Goal: Information Seeking & Learning: Learn about a topic

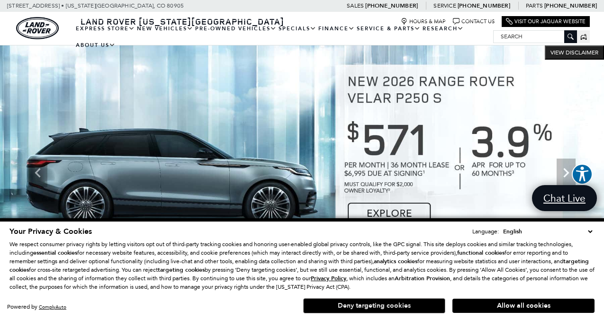
click at [399, 309] on button "Deny targeting cookies" at bounding box center [374, 306] width 142 height 15
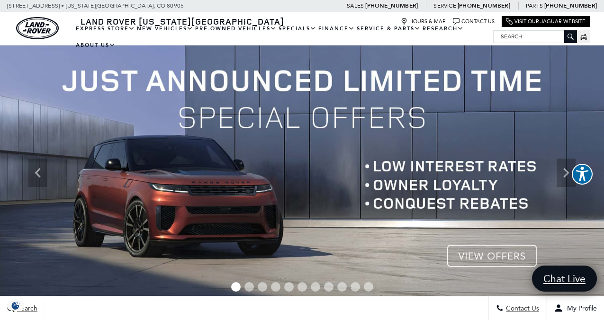
click at [425, 199] on img at bounding box center [302, 172] width 604 height 255
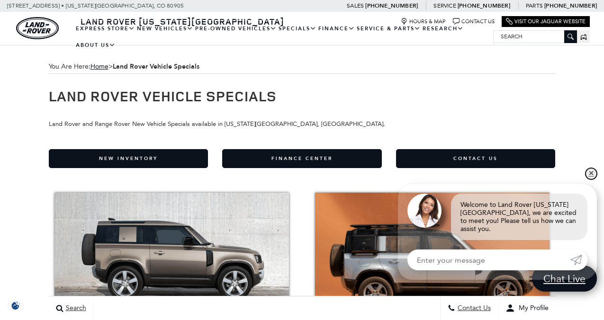
click at [590, 176] on link "✕" at bounding box center [591, 173] width 11 height 11
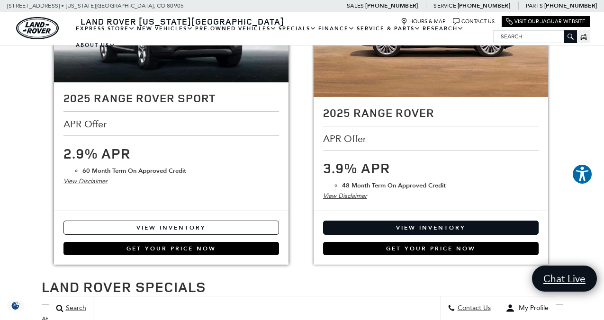
scroll to position [1161, 0]
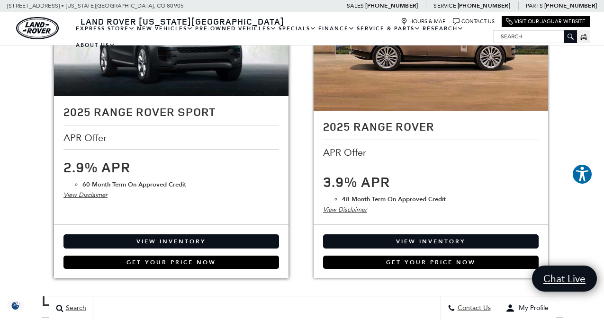
click at [79, 190] on div "View Disclaimer" at bounding box center [171, 195] width 216 height 10
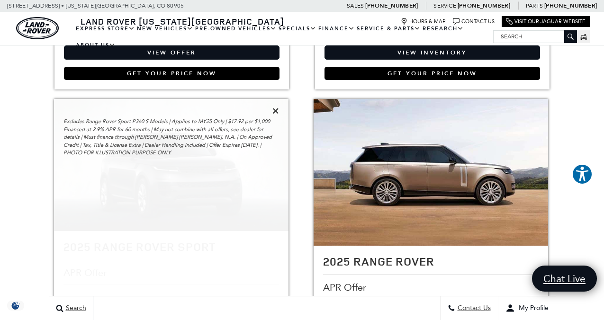
scroll to position [1025, 0]
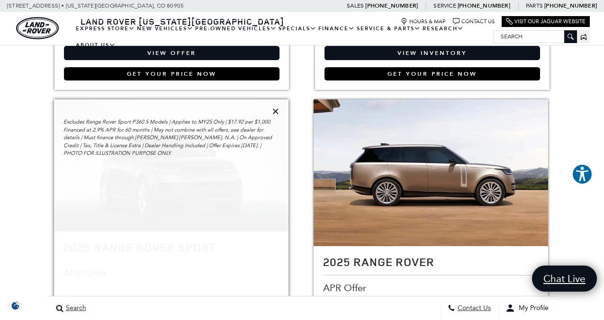
click at [274, 109] on icon at bounding box center [275, 111] width 7 height 9
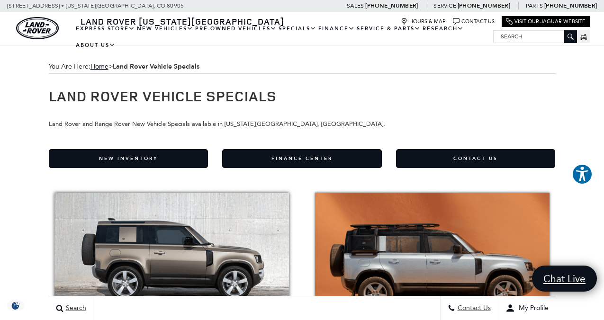
scroll to position [0, 0]
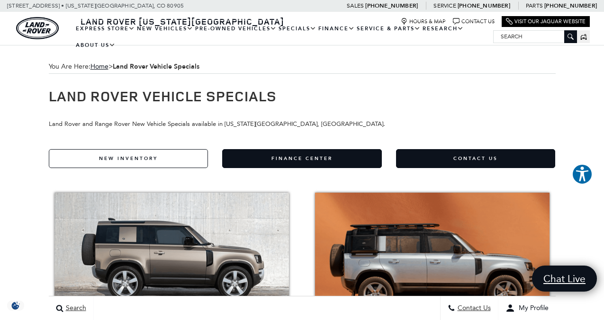
click at [141, 163] on link "New Inventory" at bounding box center [129, 158] width 160 height 19
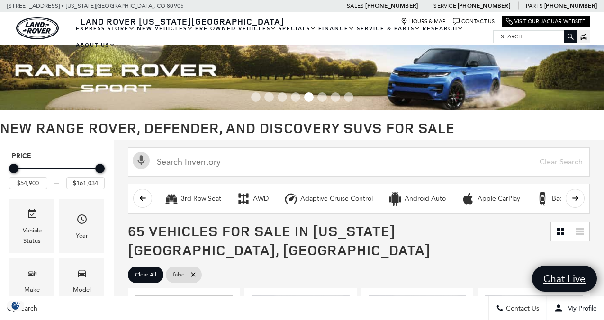
click at [321, 101] on span "Go to slide 6" at bounding box center [321, 96] width 9 height 9
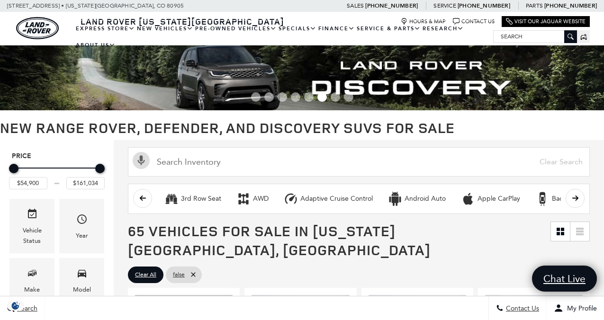
click at [332, 98] on span "Go to slide 7" at bounding box center [335, 96] width 9 height 9
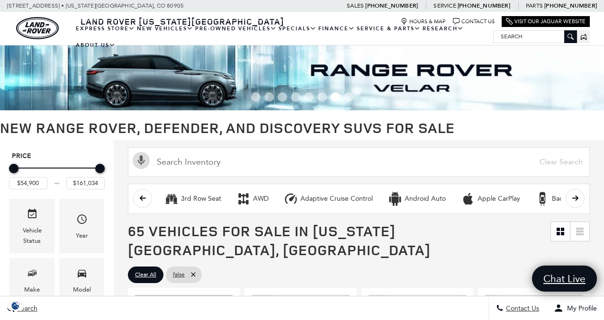
click at [345, 97] on span "Go to slide 8" at bounding box center [348, 96] width 9 height 9
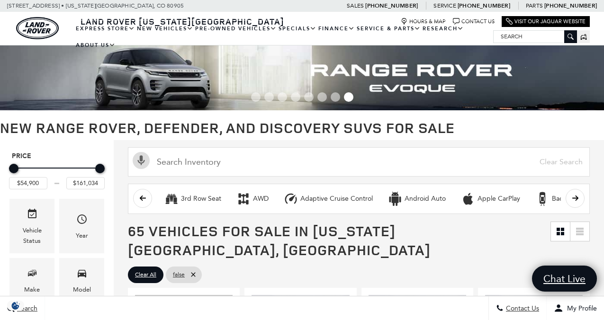
click at [258, 95] on span "Go to slide 1" at bounding box center [255, 96] width 9 height 9
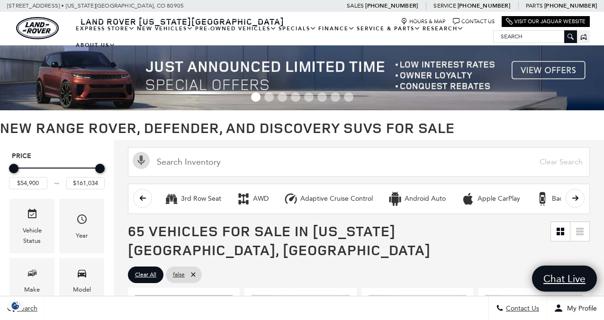
click at [409, 76] on img at bounding box center [302, 77] width 604 height 65
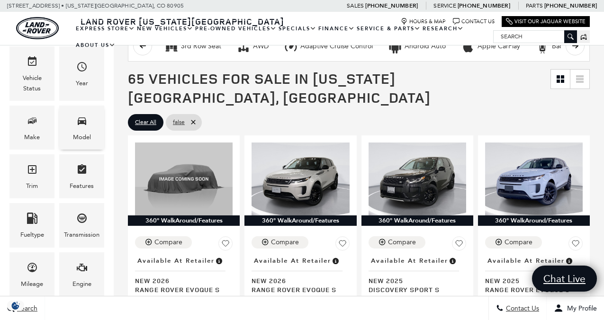
click at [83, 138] on div "Model" at bounding box center [82, 137] width 18 height 10
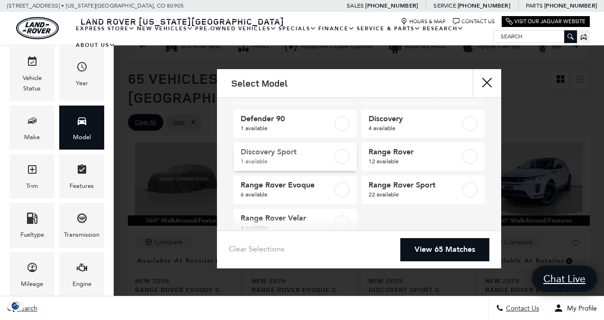
scroll to position [41, 0]
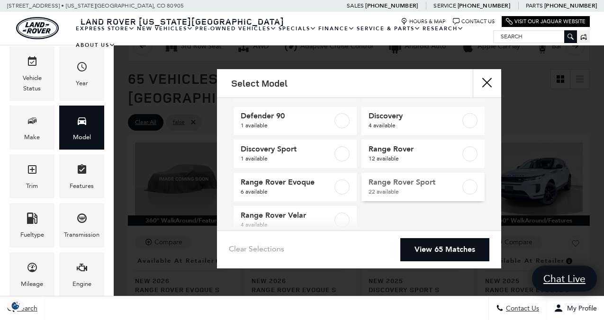
click at [471, 187] on label at bounding box center [469, 187] width 15 height 15
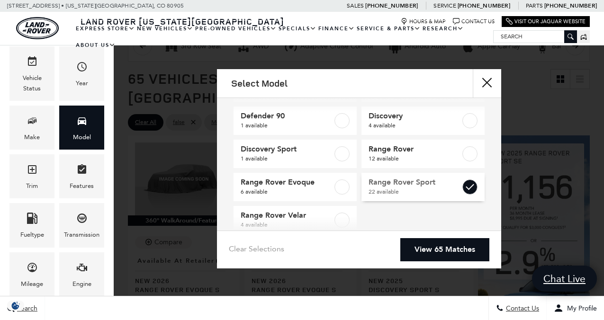
type input "$88,764"
type input "$127,179"
checkbox input "true"
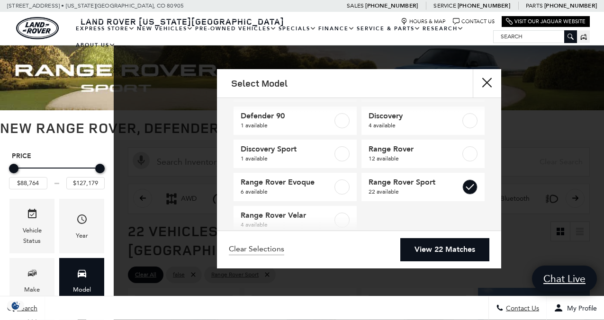
click at [430, 247] on link "View 22 Matches" at bounding box center [444, 249] width 89 height 23
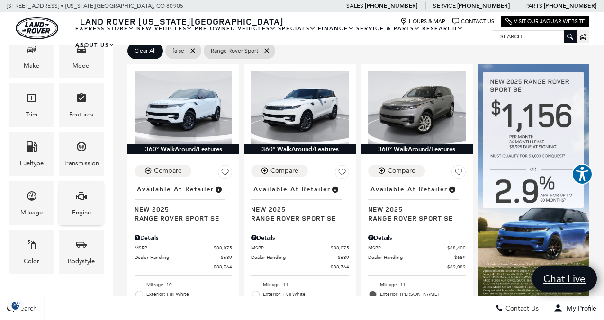
scroll to position [226, 0]
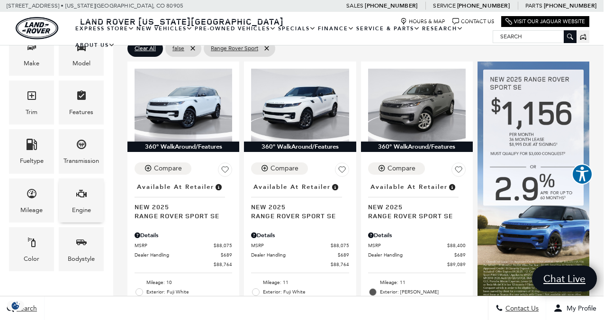
click at [93, 197] on div "Engine" at bounding box center [81, 201] width 45 height 44
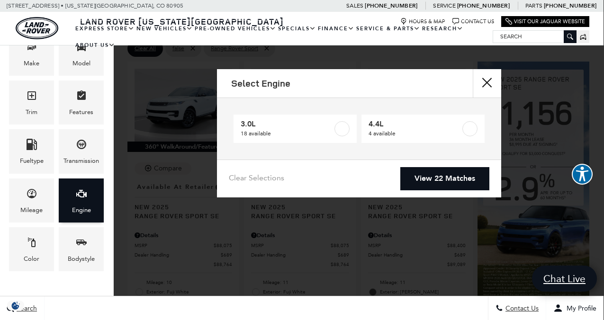
click at [93, 197] on div "Engine" at bounding box center [81, 201] width 45 height 44
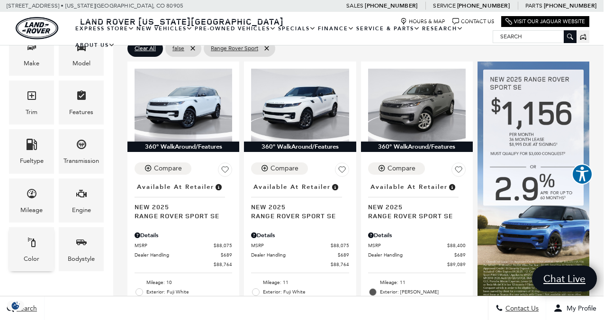
click at [20, 239] on div "Color" at bounding box center [31, 249] width 45 height 44
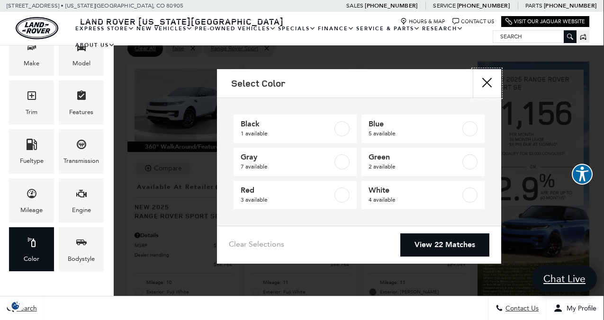
click at [485, 84] on button "Close" at bounding box center [487, 83] width 28 height 28
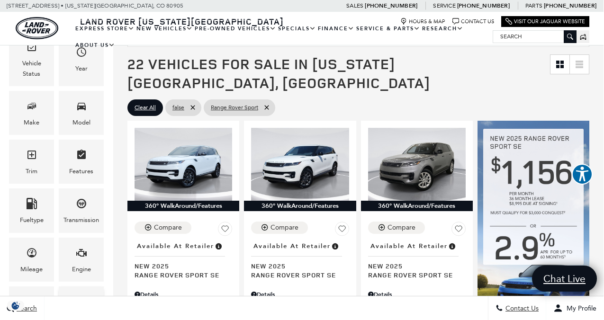
scroll to position [165, 0]
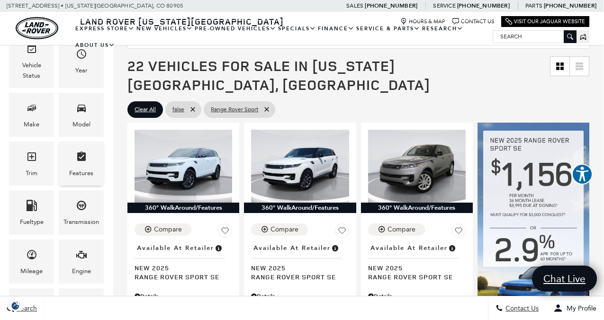
click at [90, 162] on div "Features" at bounding box center [81, 164] width 45 height 44
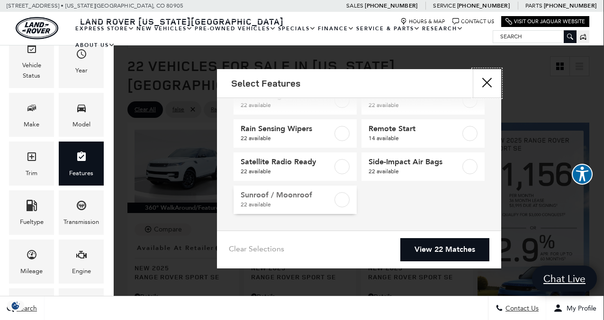
scroll to position [227, 0]
click at [485, 86] on button "Close" at bounding box center [487, 83] width 28 height 28
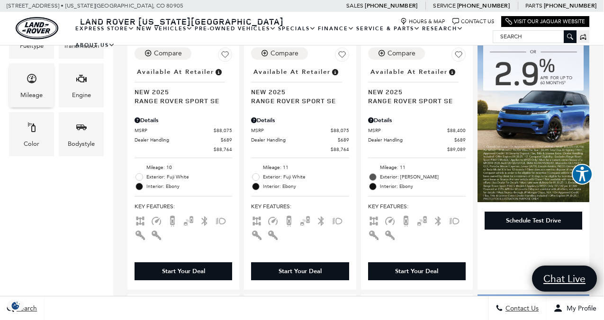
scroll to position [342, 0]
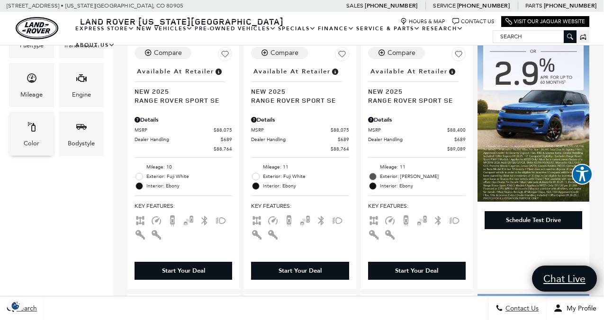
click at [31, 145] on div "Color" at bounding box center [32, 143] width 16 height 10
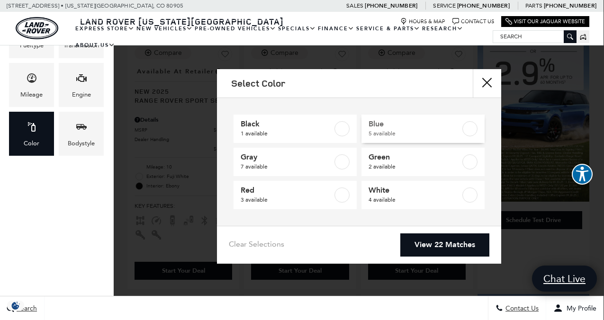
click at [468, 130] on label at bounding box center [469, 128] width 15 height 15
type input "$93,144"
type input "$122,484"
checkbox input "true"
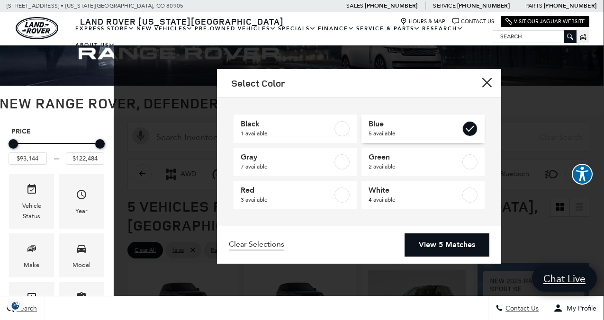
scroll to position [0, 0]
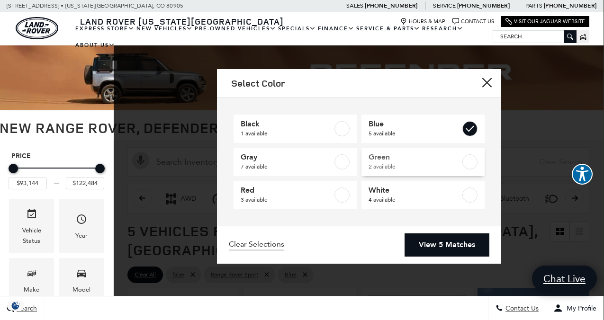
click at [468, 163] on label at bounding box center [469, 161] width 15 height 15
checkbox input "true"
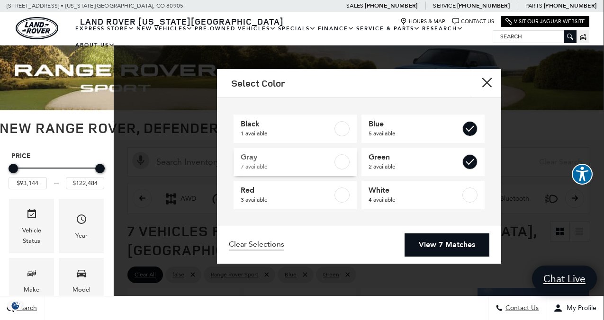
click at [344, 161] on label at bounding box center [342, 161] width 15 height 15
type input "$89,089"
type input "$125,834"
checkbox input "true"
click at [341, 196] on label at bounding box center [342, 195] width 15 height 15
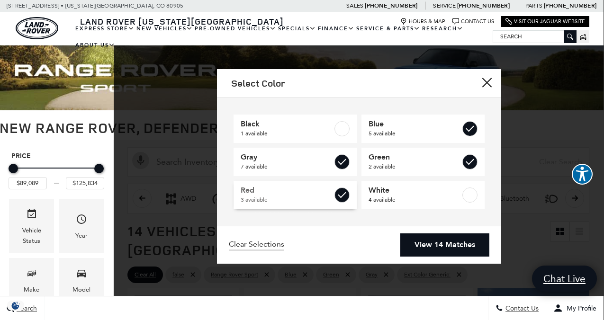
type input "$127,179"
checkbox input "true"
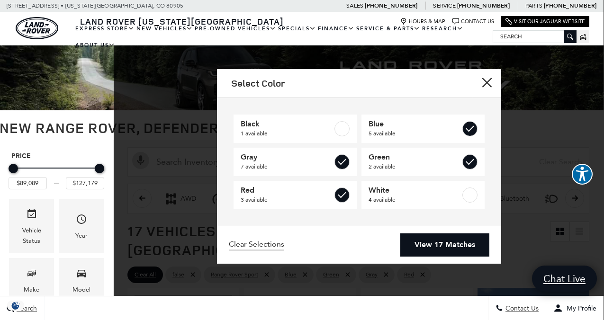
click at [423, 248] on link "View 17 Matches" at bounding box center [444, 245] width 89 height 23
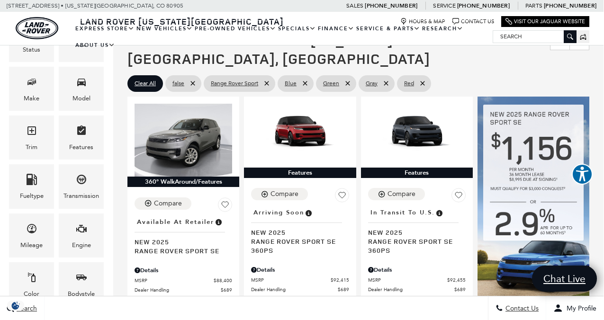
scroll to position [193, 0]
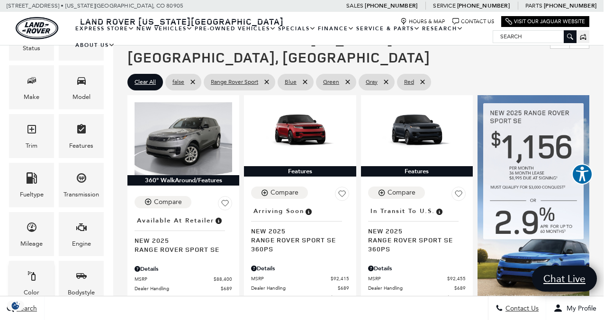
click at [41, 273] on div "Color" at bounding box center [31, 283] width 45 height 44
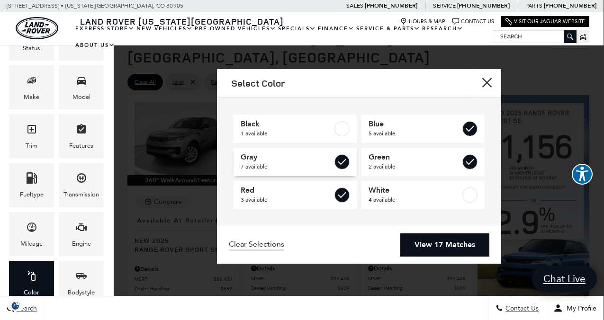
click at [344, 161] on label at bounding box center [342, 161] width 15 height 15
type input "$93,104"
checkbox input "false"
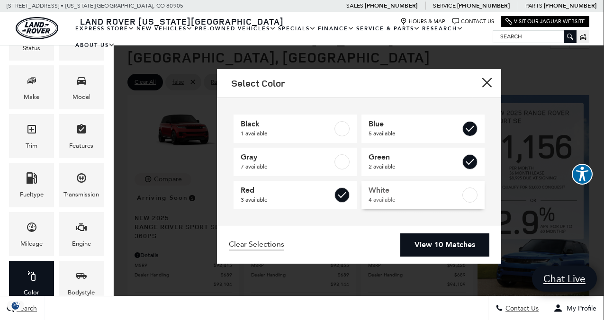
scroll to position [0, 0]
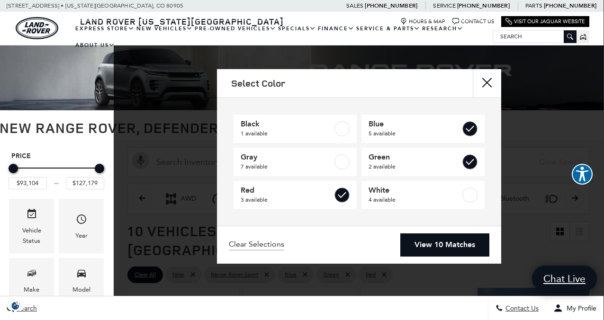
click at [424, 244] on link "View 10 Matches" at bounding box center [444, 245] width 89 height 23
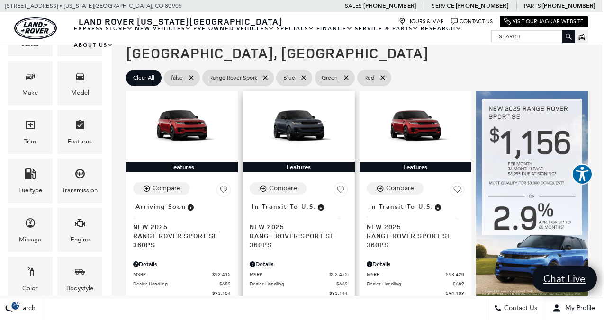
scroll to position [196, 2]
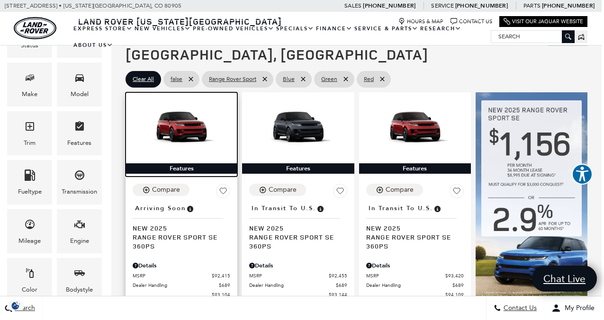
click at [189, 106] on img at bounding box center [182, 127] width 98 height 55
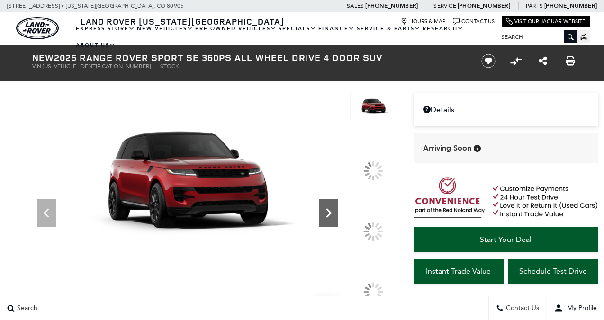
click at [338, 204] on icon at bounding box center [328, 213] width 19 height 19
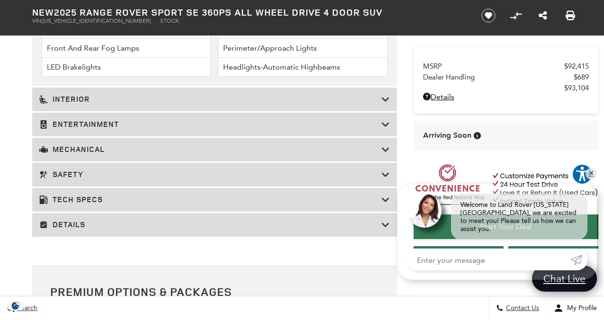
scroll to position [1464, 0]
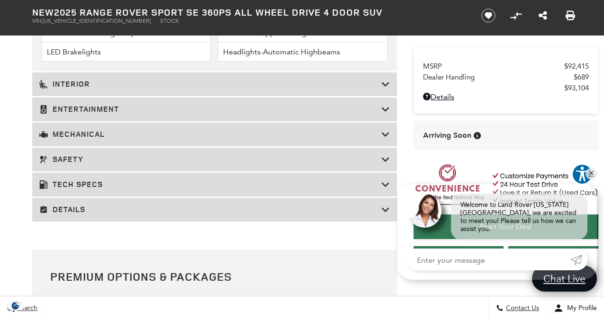
click at [308, 89] on h3 "Interior" at bounding box center [210, 84] width 342 height 9
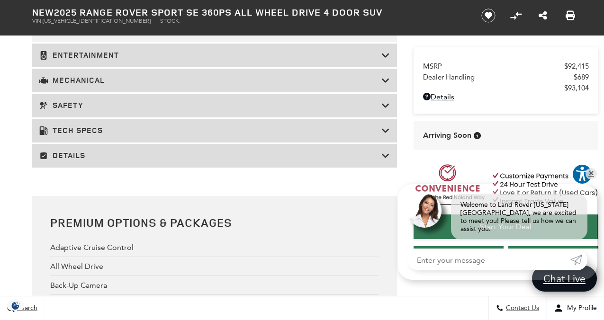
scroll to position [1679, 0]
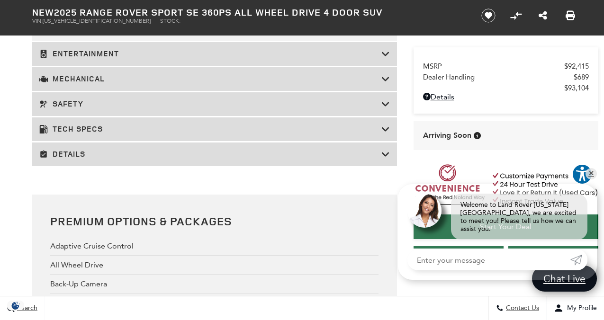
click at [284, 141] on div "Tech Specs" at bounding box center [214, 130] width 365 height 24
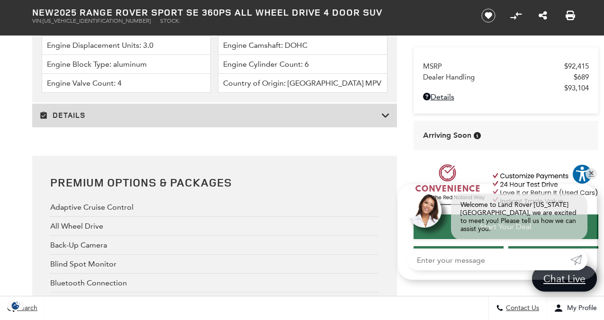
scroll to position [2239, 0]
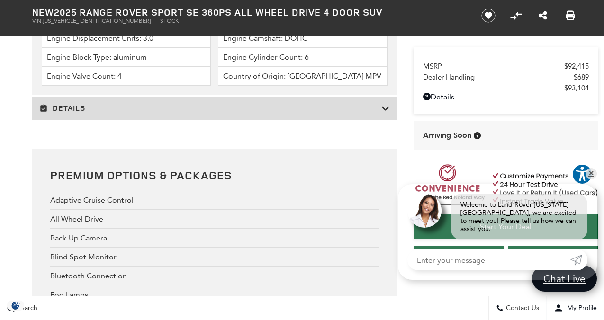
click at [285, 113] on h3 "Details" at bounding box center [210, 108] width 342 height 9
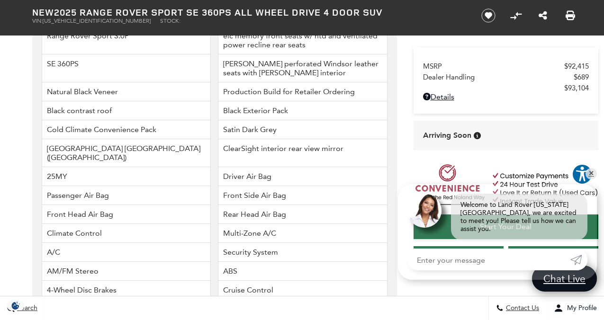
scroll to position [1417, 0]
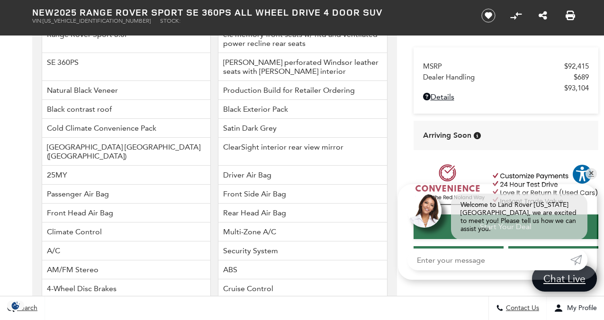
click at [278, 81] on li "[PERSON_NAME] perforated Windsor leather seats with [PERSON_NAME] interior" at bounding box center [303, 67] width 170 height 28
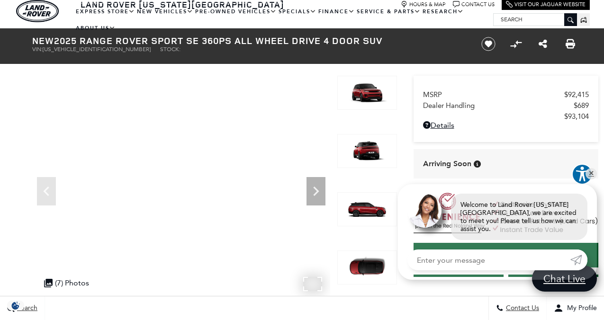
scroll to position [23, 0]
